Goal: Information Seeking & Learning: Stay updated

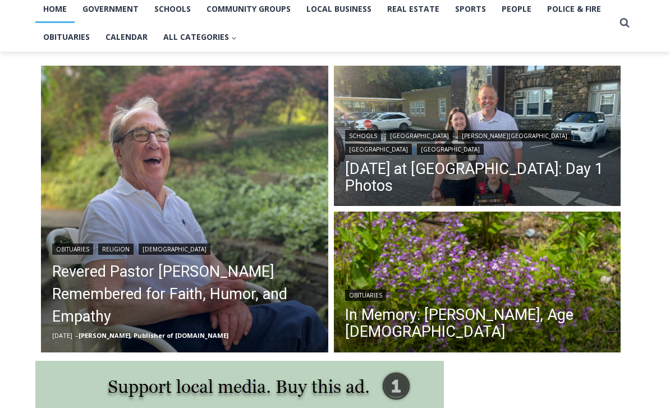
click at [482, 176] on link "[DATE] at [GEOGRAPHIC_DATA]: Day 1 Photos" at bounding box center [477, 178] width 265 height 34
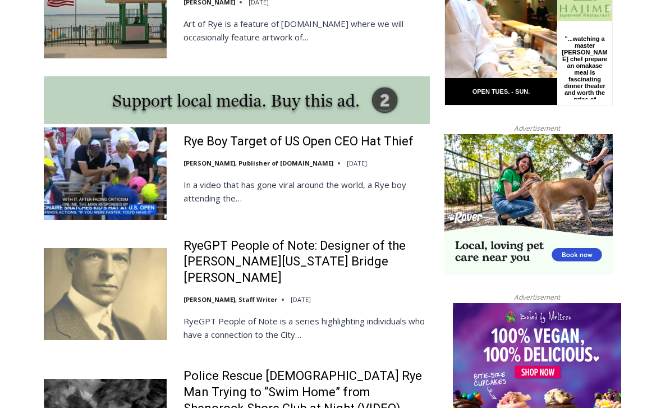
scroll to position [964, 0]
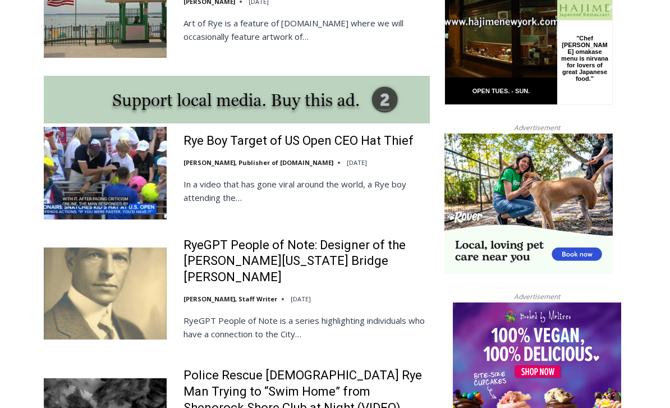
click at [359, 134] on link "Rye Boy Target of US Open CEO Hat Thief" at bounding box center [299, 142] width 230 height 16
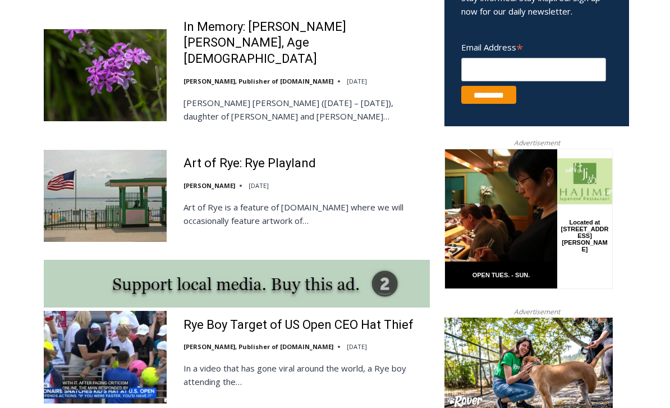
scroll to position [780, 0]
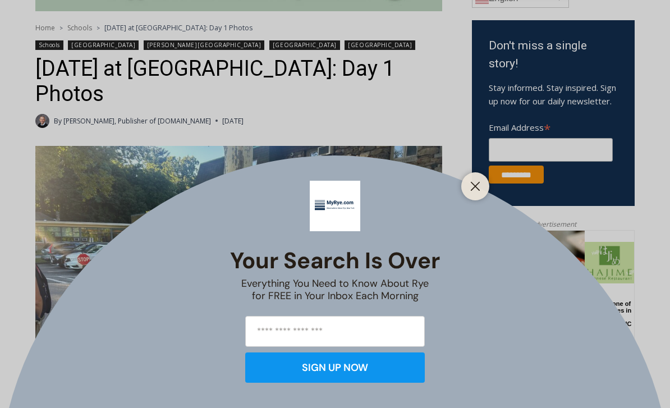
scroll to position [350, 0]
click at [474, 191] on icon "Close" at bounding box center [475, 186] width 10 height 10
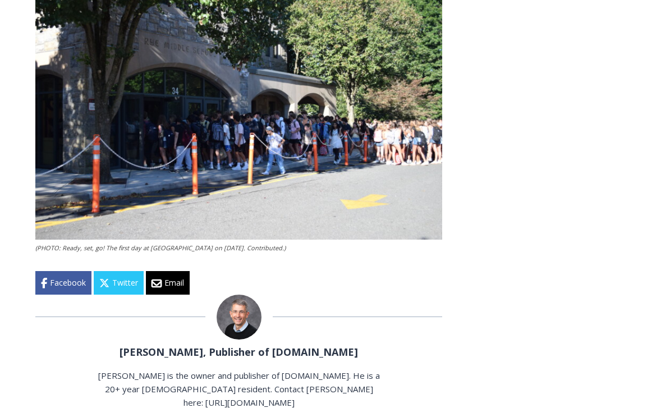
scroll to position [2202, 0]
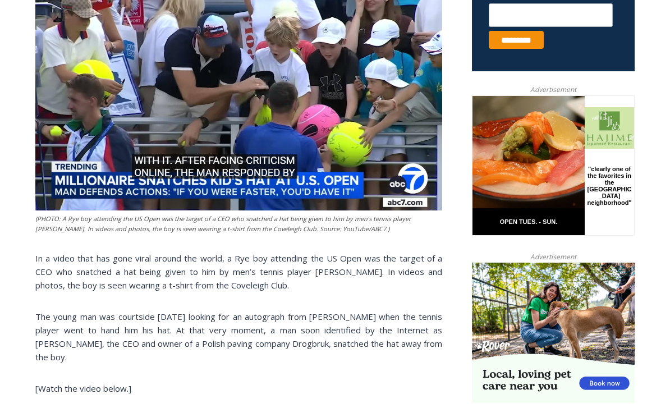
scroll to position [487, 0]
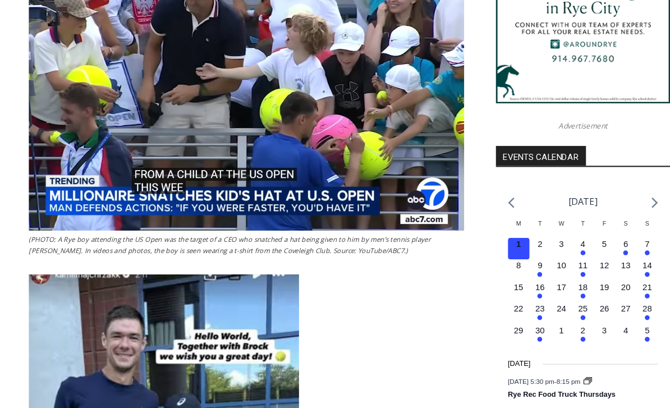
scroll to position [1011, 0]
